Goal: Transaction & Acquisition: Purchase product/service

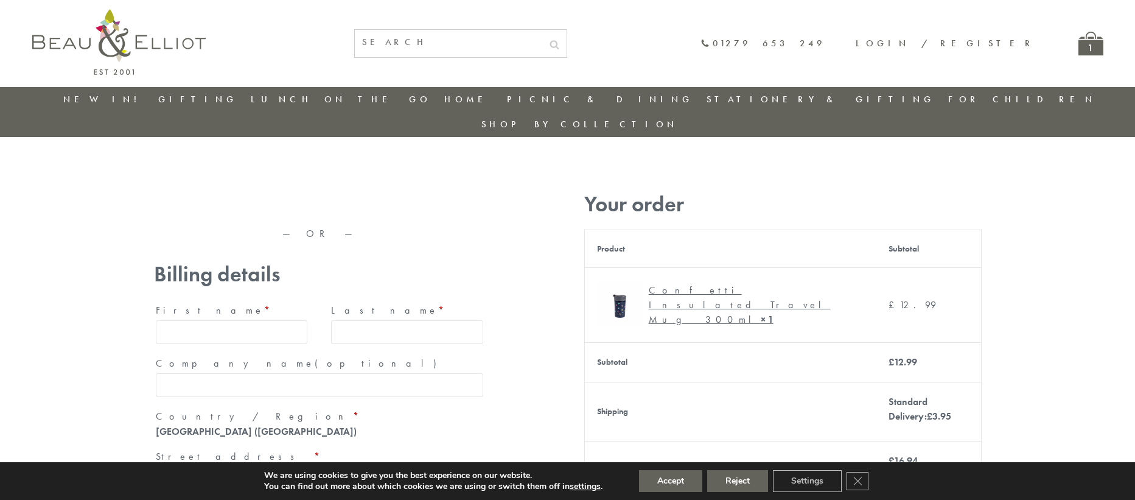
type input "[EMAIL_ADDRESS][DOMAIN_NAME]"
type input "[PERSON_NAME]"
type input "23, [GEOGRAPHIC_DATA], [GEOGRAPHIC_DATA]"
type input "[GEOGRAPHIC_DATA]"
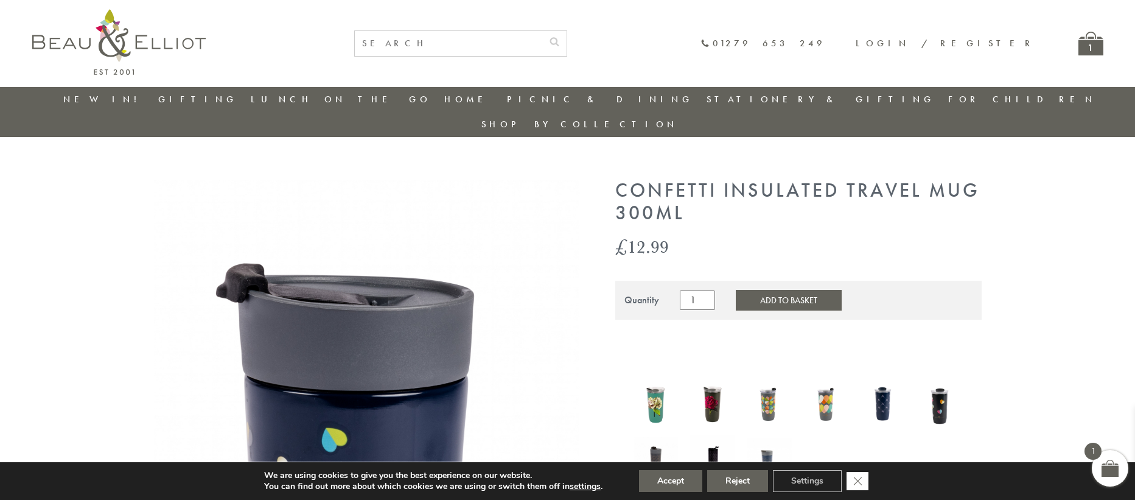
click at [859, 481] on icon "Close GDPR Cookie Banner" at bounding box center [858, 480] width 22 height 18
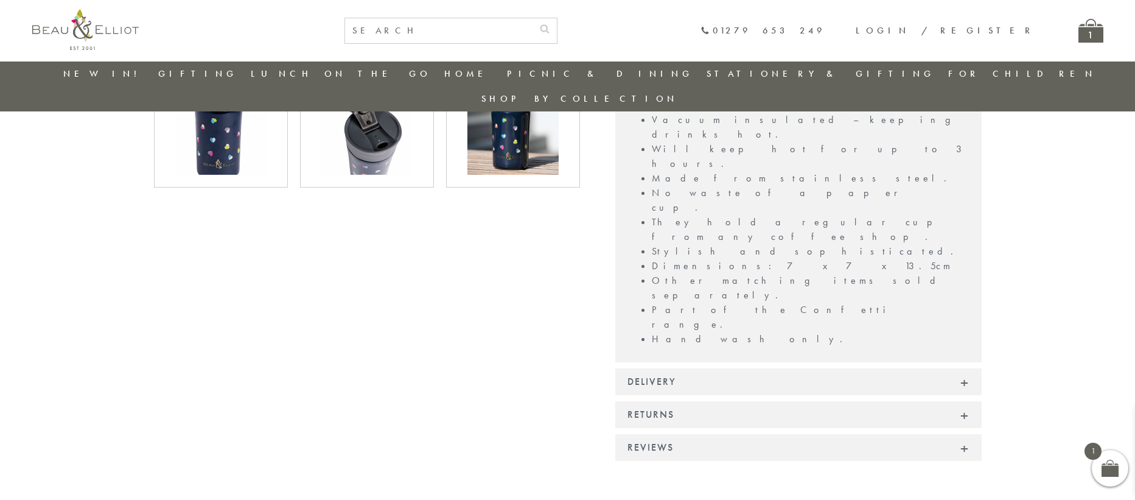
scroll to position [957, 0]
